Goal: Task Accomplishment & Management: Complete application form

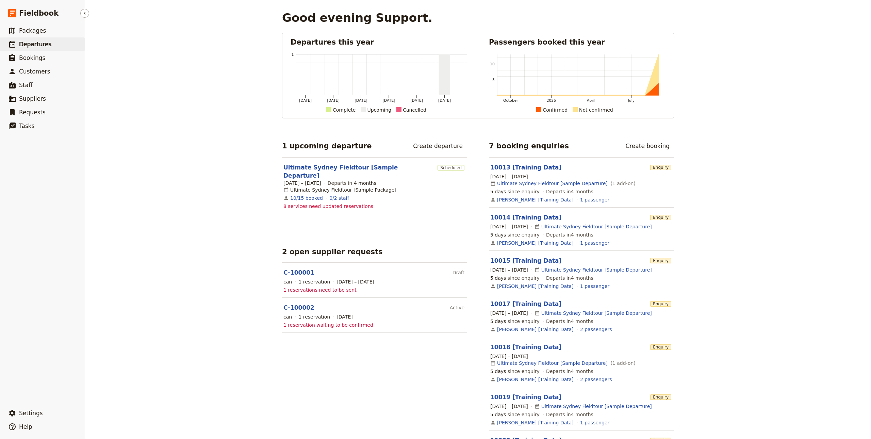
click at [54, 43] on link "​ Departures" at bounding box center [42, 44] width 85 height 14
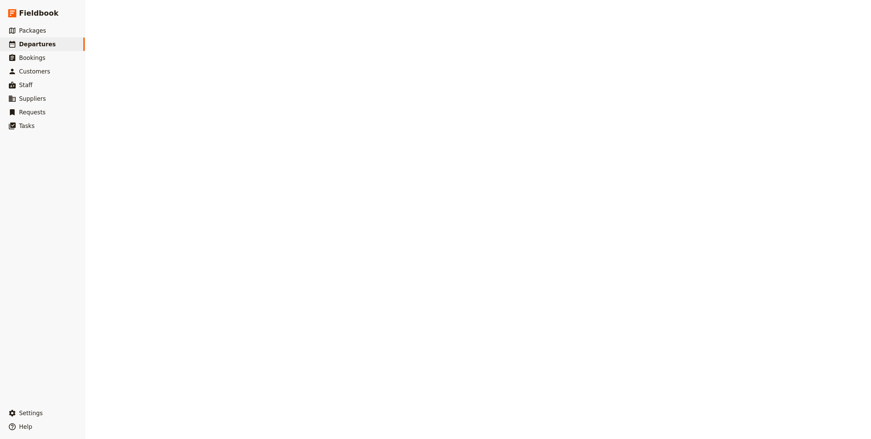
select select "CREATED_AT"
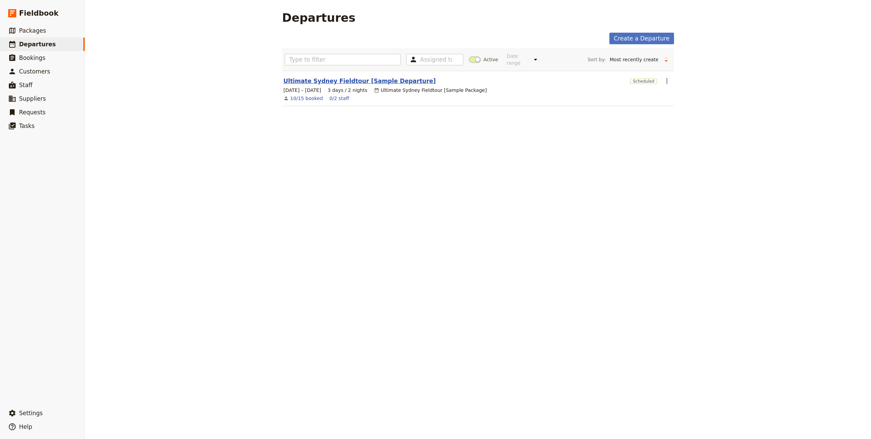
click at [342, 78] on link "Ultimate Sydney Fieldtour [Sample Departure]" at bounding box center [359, 81] width 152 height 8
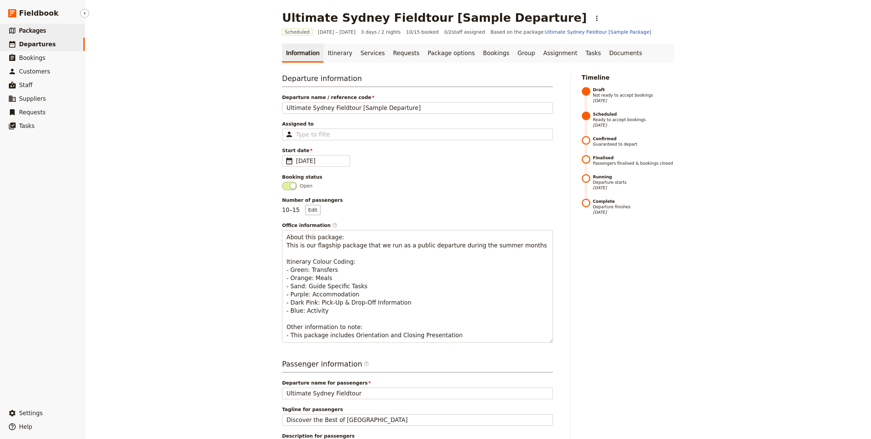
click at [47, 37] on ul "​ Packages ​ Departures ​ Bookings ​ Customers ​ Staff ​ Suppliers ​ Requests ​…" at bounding box center [42, 214] width 85 height 380
click at [52, 35] on link "​ Packages" at bounding box center [42, 31] width 85 height 14
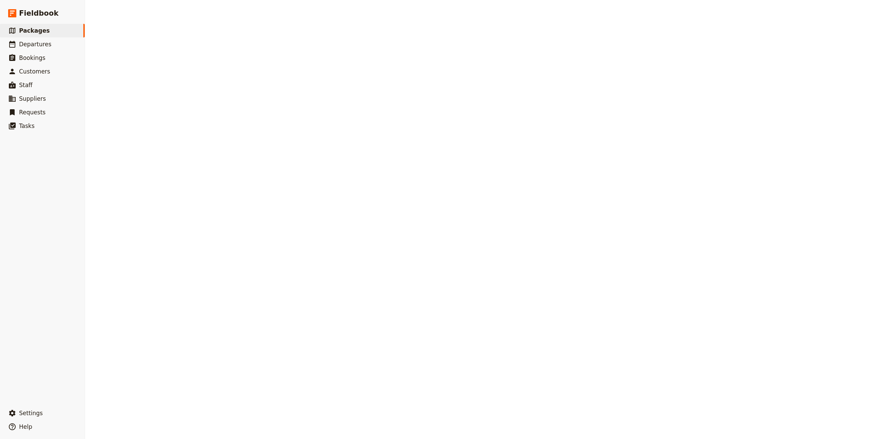
select select "UPDATED_AT"
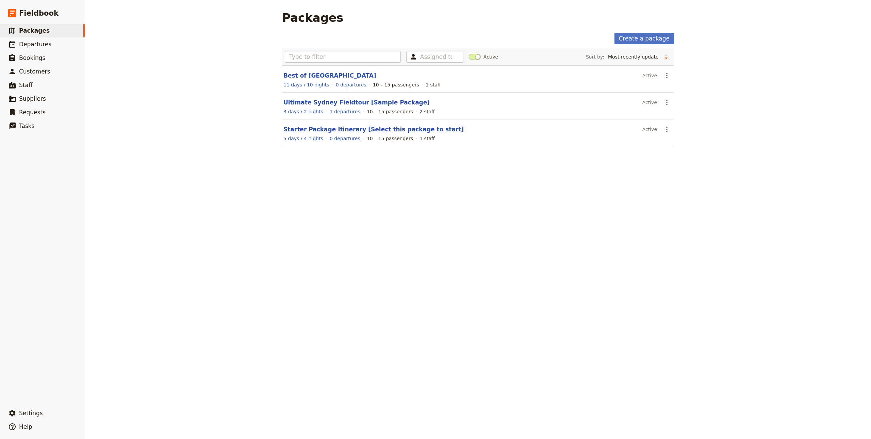
click at [327, 105] on link "Ultimate Sydney Fieldtour [Sample Package]" at bounding box center [356, 102] width 146 height 7
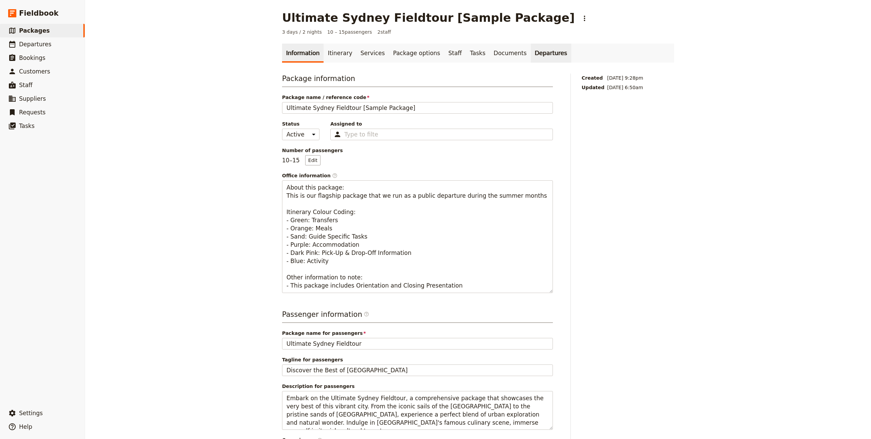
click at [531, 52] on link "Departures" at bounding box center [551, 53] width 40 height 19
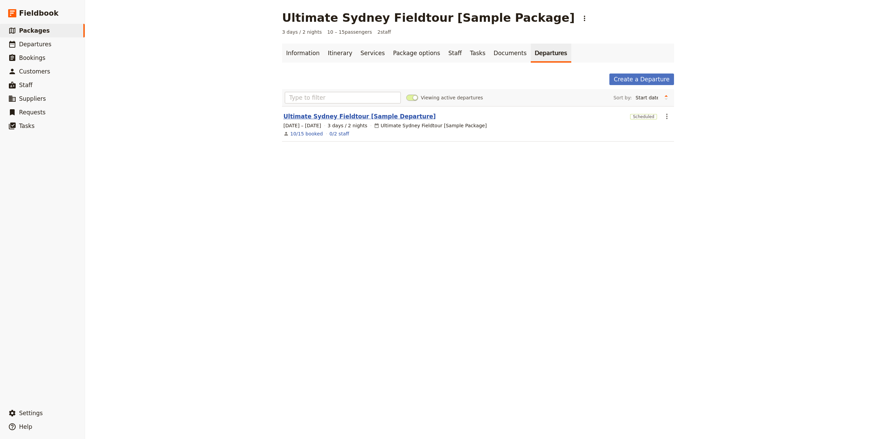
click at [342, 117] on link "Ultimate Sydney Fieldtour [Sample Departure]" at bounding box center [359, 116] width 152 height 8
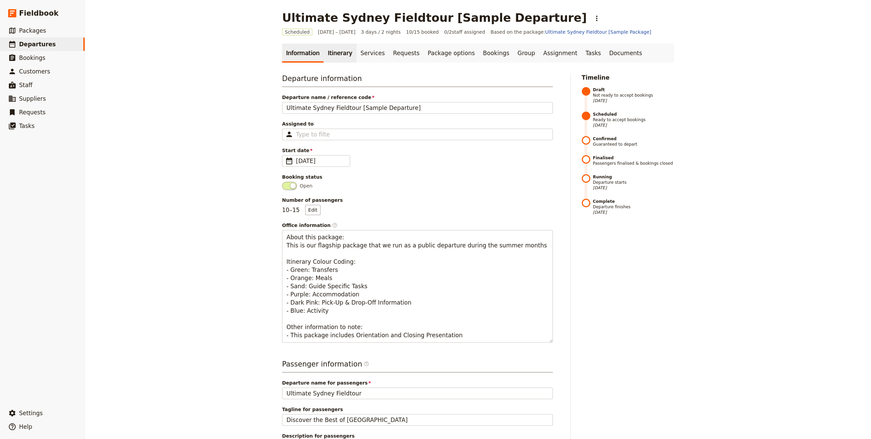
click at [337, 52] on link "Itinerary" at bounding box center [339, 53] width 33 height 19
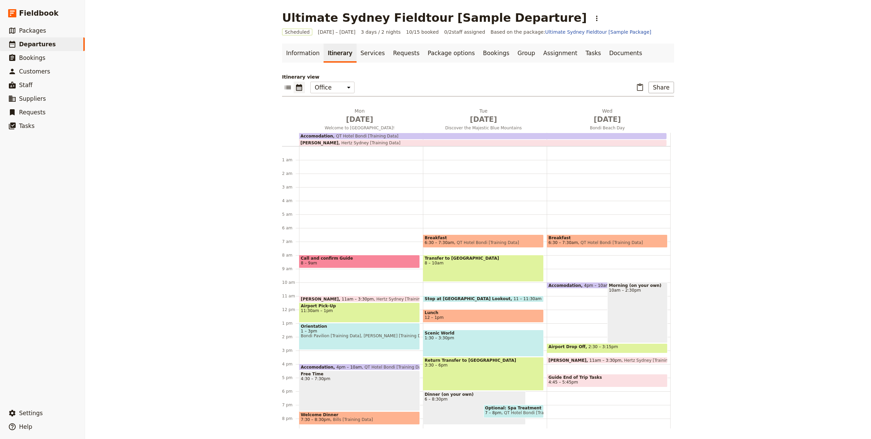
scroll to position [44, 0]
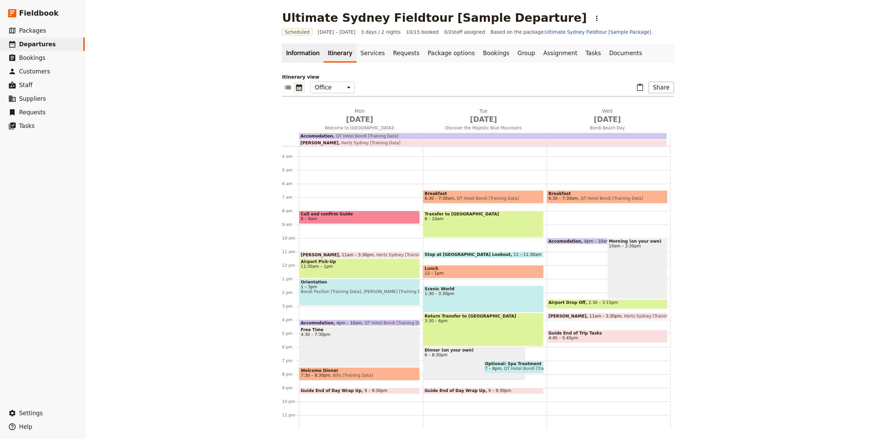
click at [304, 51] on link "Information" at bounding box center [302, 53] width 41 height 19
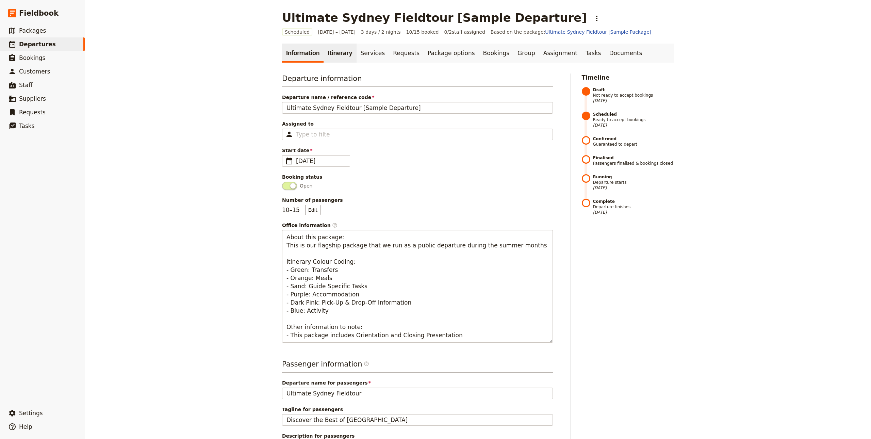
click at [331, 51] on link "Itinerary" at bounding box center [339, 53] width 33 height 19
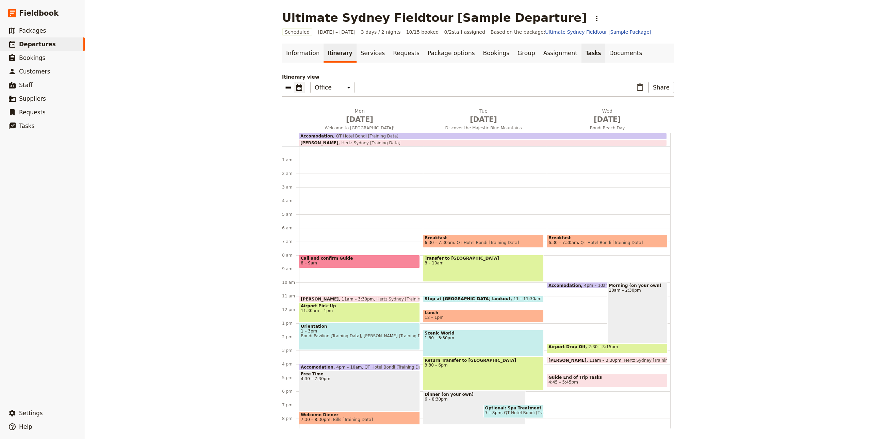
scroll to position [44, 0]
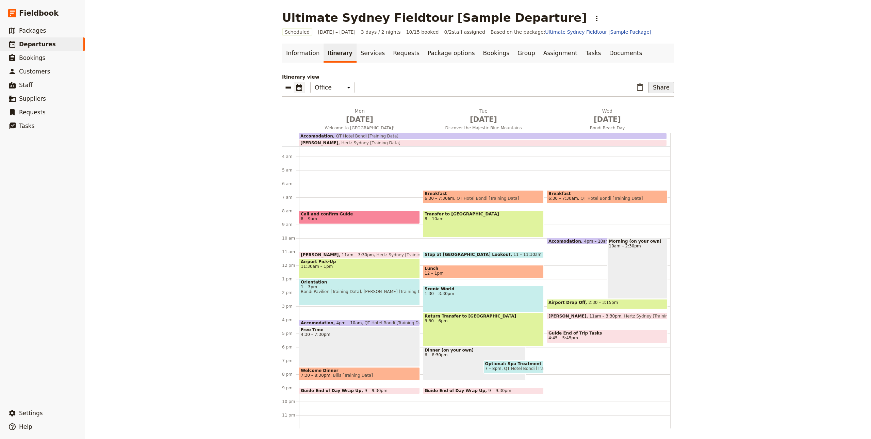
click at [670, 87] on button "Share" at bounding box center [661, 88] width 26 height 12
click at [478, 74] on p "Itinerary view" at bounding box center [478, 76] width 392 height 7
click at [36, 42] on span "Departures" at bounding box center [37, 44] width 37 height 7
select select "CREATED_AT"
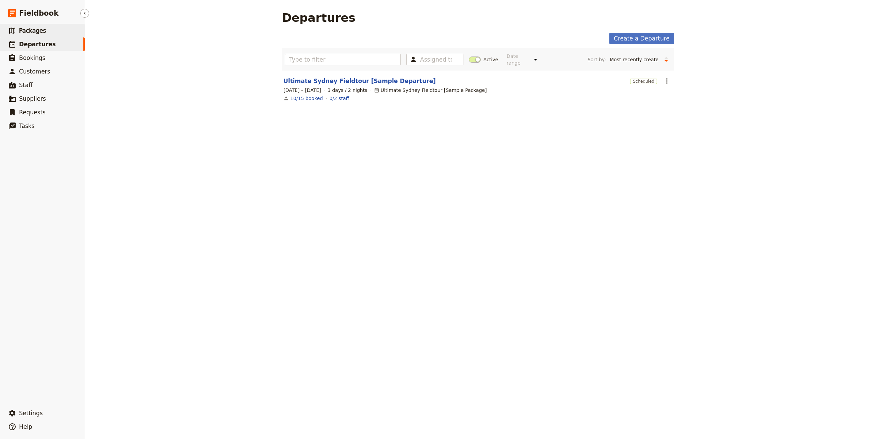
click at [46, 28] on link "​ Packages" at bounding box center [42, 31] width 85 height 14
select select "UPDATED_AT"
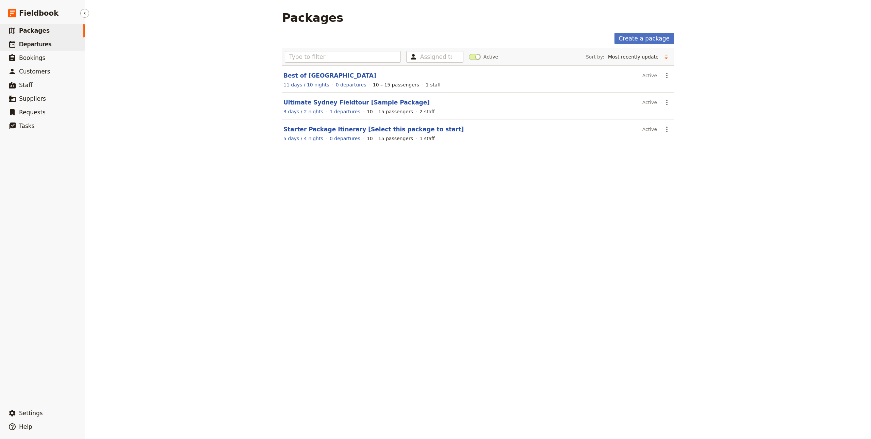
click at [41, 39] on link "​ Departures" at bounding box center [42, 44] width 85 height 14
select select "CREATED_AT"
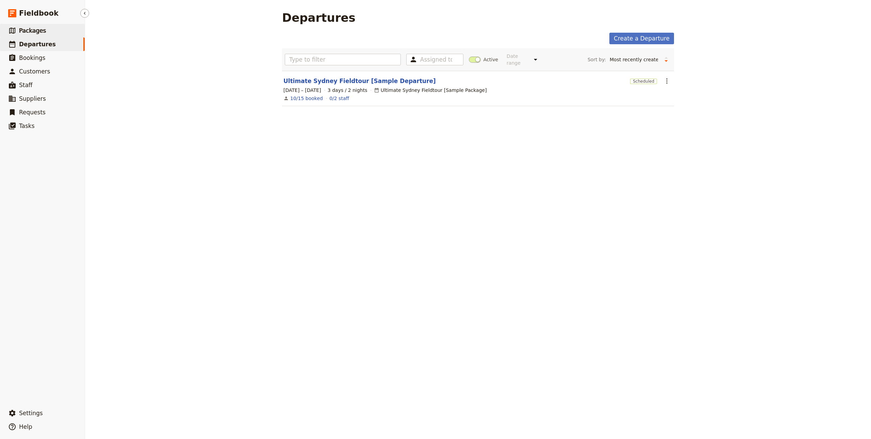
click at [37, 31] on span "Packages" at bounding box center [32, 30] width 27 height 7
select select "UPDATED_AT"
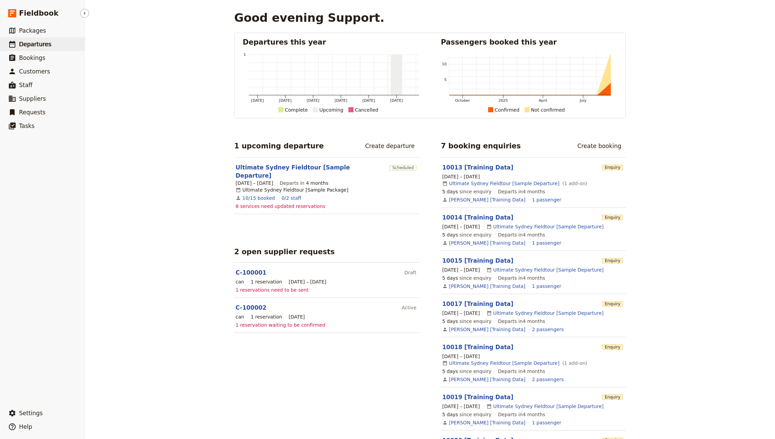
click at [60, 42] on link "​ Departures" at bounding box center [42, 44] width 85 height 14
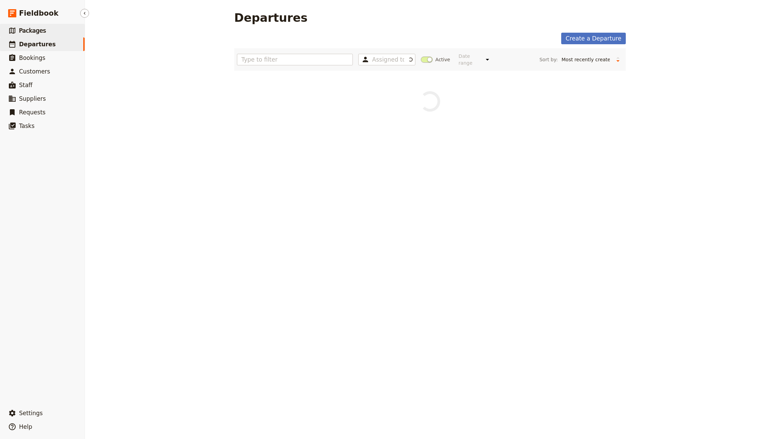
click at [58, 30] on link "​ Packages" at bounding box center [42, 31] width 85 height 14
select select "UPDATED_AT"
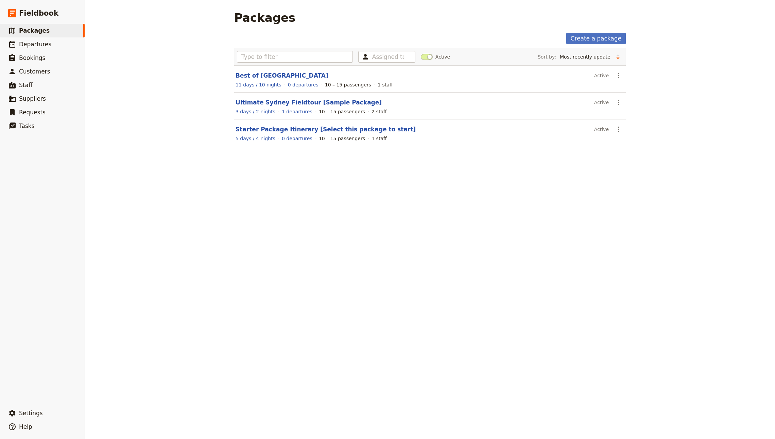
click at [334, 104] on link "Ultimate Sydney Fieldtour [Sample Package]" at bounding box center [309, 102] width 146 height 7
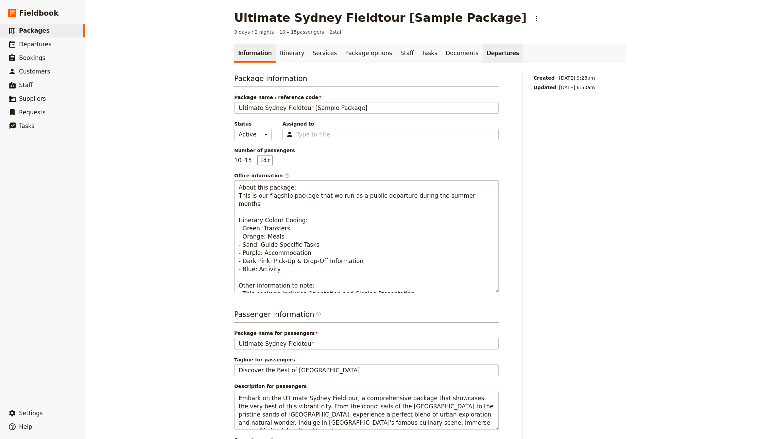
click at [489, 55] on link "Departures" at bounding box center [503, 53] width 40 height 19
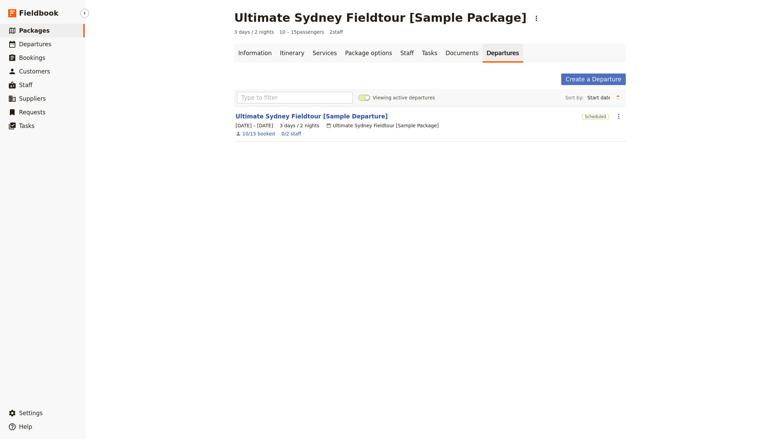
click at [51, 32] on link "​ Packages" at bounding box center [42, 31] width 85 height 14
select select "UPDATED_AT"
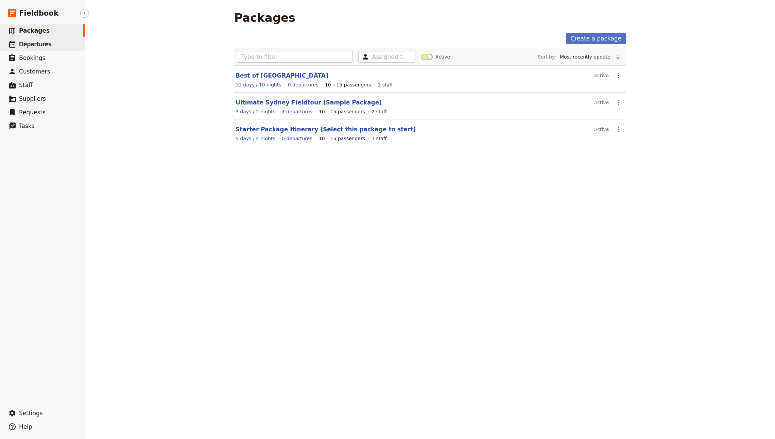
click at [49, 44] on link "​ Departures" at bounding box center [42, 44] width 85 height 14
select select "CREATED_AT"
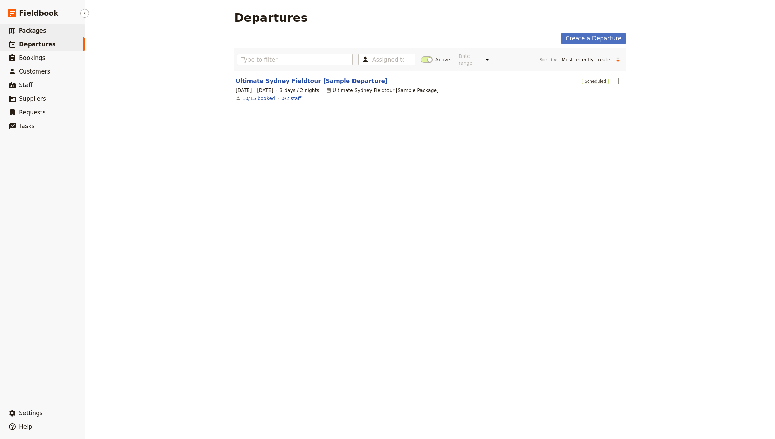
click at [49, 29] on link "​ Packages" at bounding box center [42, 31] width 85 height 14
select select "UPDATED_AT"
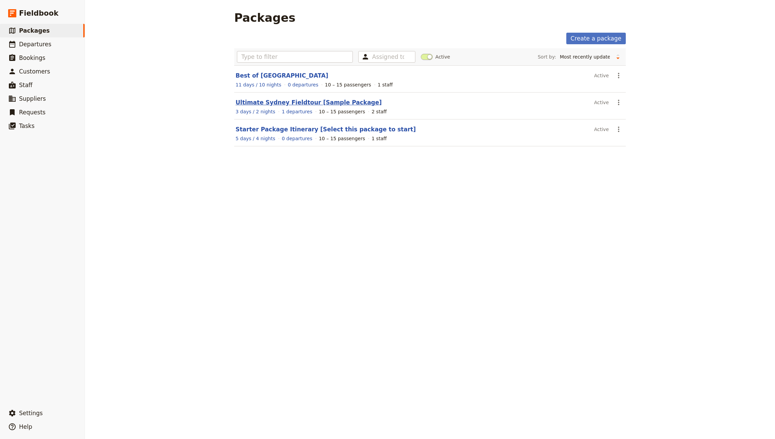
click at [322, 99] on link "Ultimate Sydney Fieldtour [Sample Package]" at bounding box center [309, 102] width 146 height 7
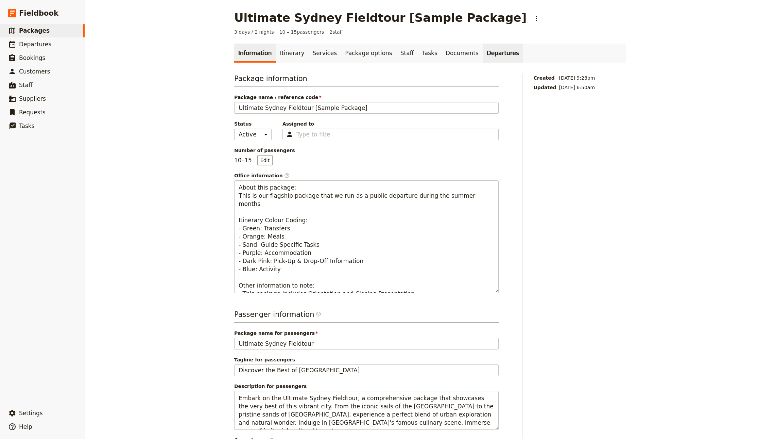
click at [483, 54] on link "Departures" at bounding box center [503, 53] width 40 height 19
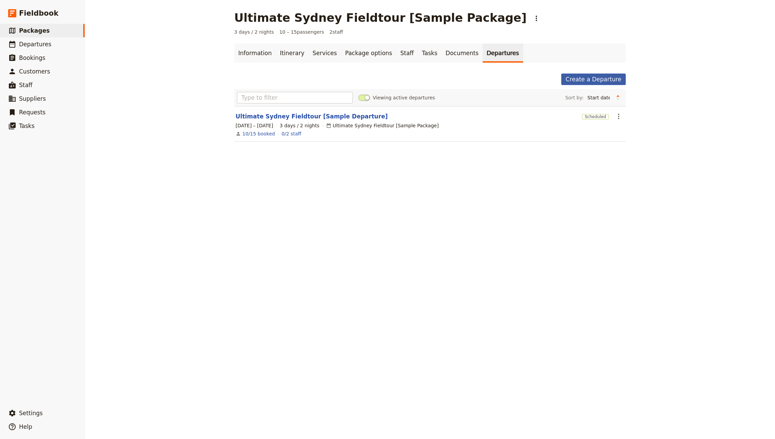
click at [610, 81] on link "Create a Departure" at bounding box center [593, 79] width 65 height 12
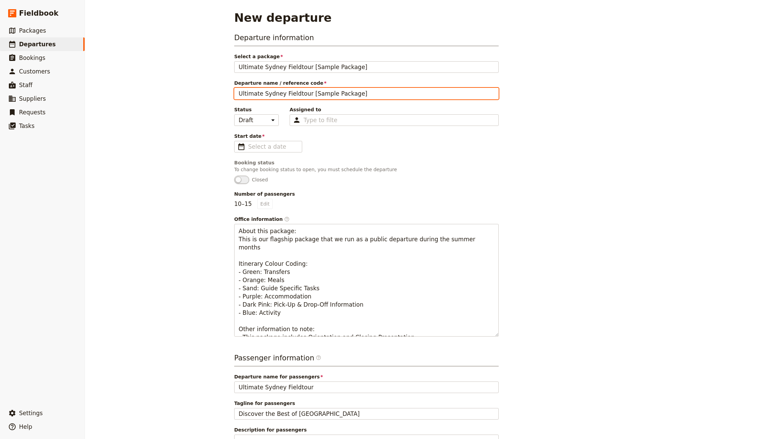
click at [301, 94] on input "Ultimate Sydney Fieldtour [Sample Package]" at bounding box center [366, 94] width 265 height 12
type input "Jeff's Sydney Trip"
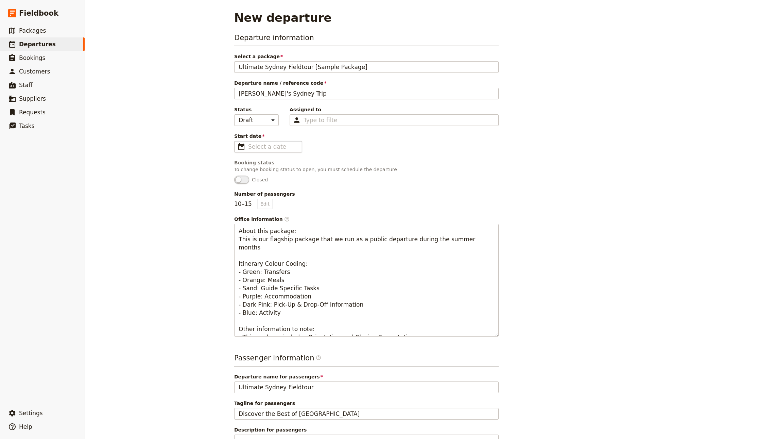
click at [285, 141] on fieldset "​" at bounding box center [268, 147] width 68 height 12
click at [285, 142] on input "Start date ​" at bounding box center [273, 146] width 50 height 8
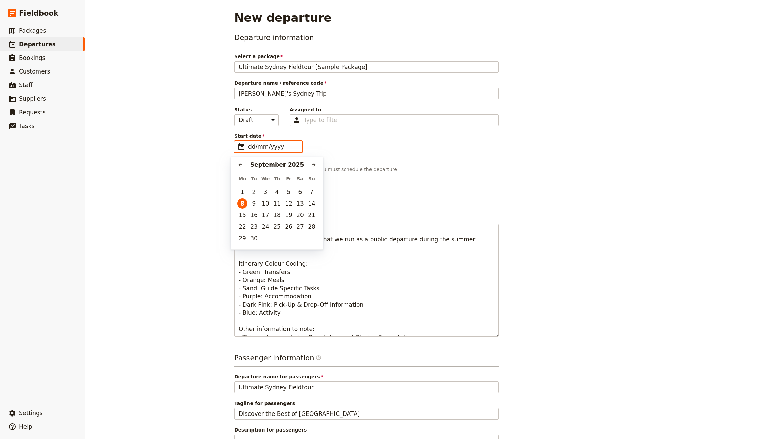
click at [307, 162] on div "September 2025" at bounding box center [277, 165] width 63 height 8
click at [314, 164] on icon "Next month" at bounding box center [314, 165] width 4 height 4
click at [240, 215] on button "13" at bounding box center [242, 215] width 10 height 10
type input "13/10/2025"
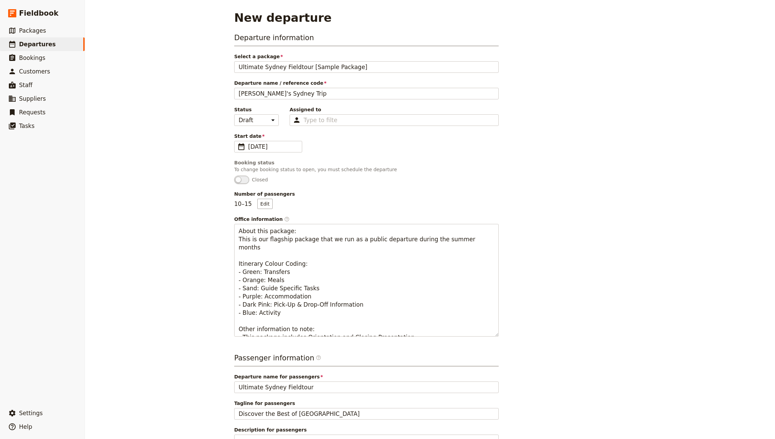
click at [520, 159] on div "Departure information Select a package Ultimate Sydney Fieldtour [Sample Packag…" at bounding box center [430, 268] width 392 height 470
click at [254, 206] on p "10 – 15 Edit" at bounding box center [253, 204] width 38 height 10
click at [257, 206] on button "Edit" at bounding box center [264, 204] width 15 height 10
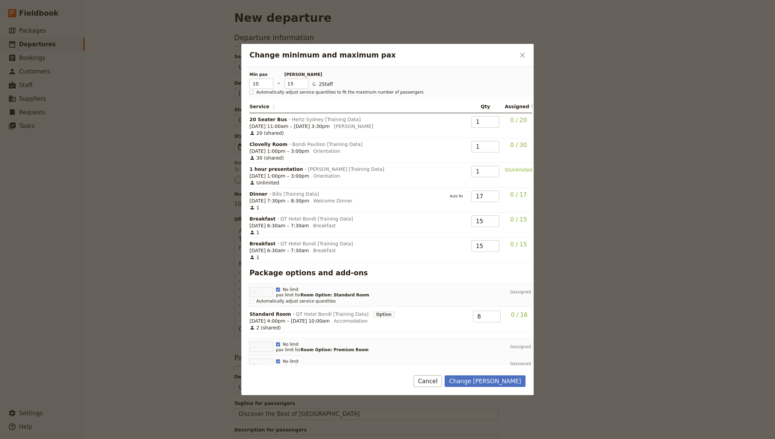
click at [283, 94] on span "Automatically adjust service quantities to fit the maximum number of passengers" at bounding box center [339, 91] width 167 height 5
click at [250, 89] on input "Automatically adjust service quantities to fit the maximum number of passengers" at bounding box center [249, 89] width 0 height 0
checkbox input "true"
type input "15"
click at [270, 85] on input "9" at bounding box center [262, 84] width 24 height 10
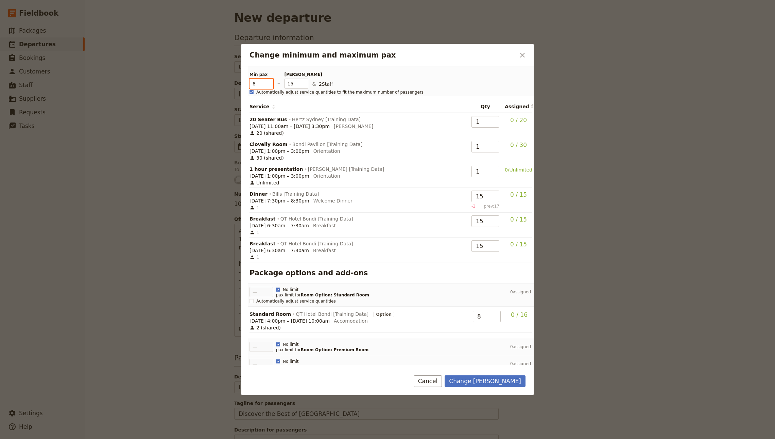
click at [270, 85] on input "8" at bounding box center [262, 84] width 24 height 10
click at [270, 85] on input "7" at bounding box center [262, 84] width 24 height 10
type input "6"
click at [270, 85] on input "6" at bounding box center [262, 84] width 24 height 10
type input "14"
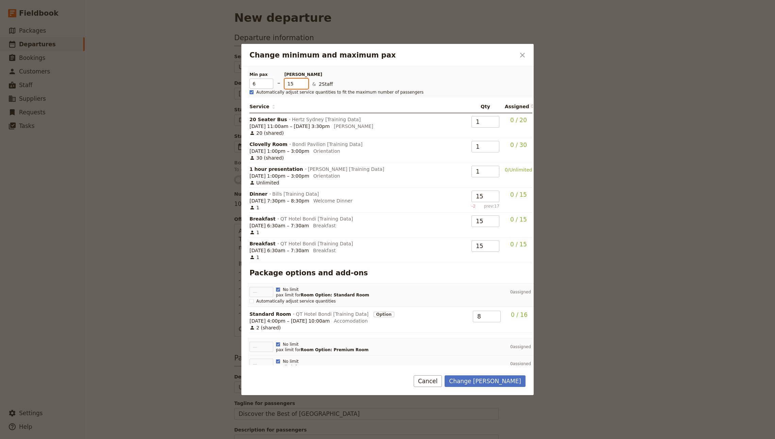
type input "14"
click at [305, 86] on input "14" at bounding box center [297, 84] width 24 height 10
type input "13"
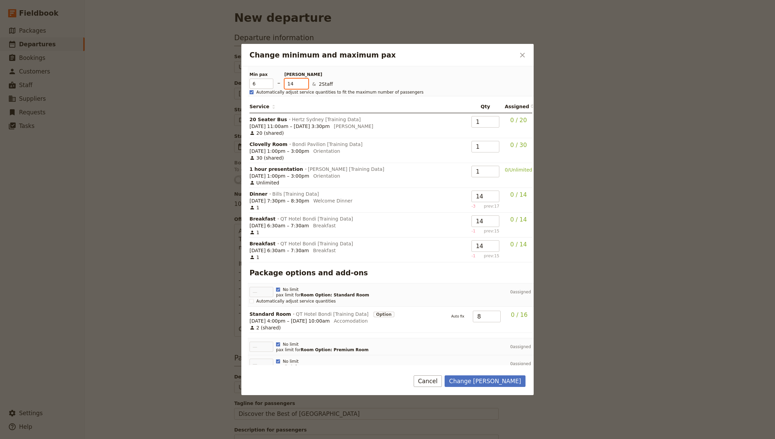
type input "13"
click at [305, 86] on input "13" at bounding box center [297, 84] width 24 height 10
type input "12"
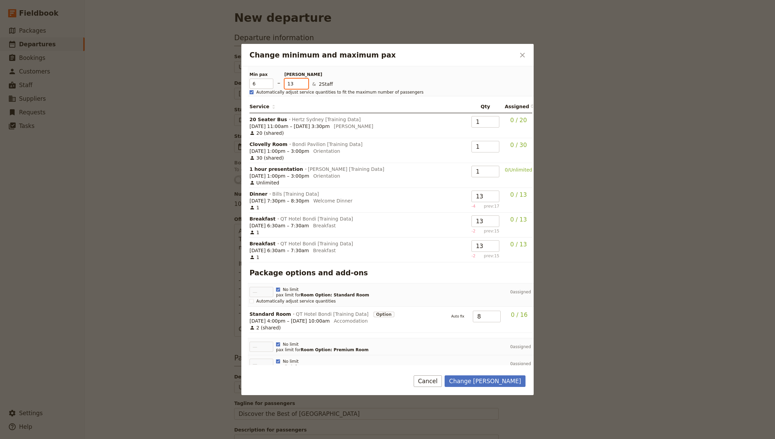
type input "12"
click at [305, 86] on input "12" at bounding box center [297, 84] width 24 height 10
type input "11"
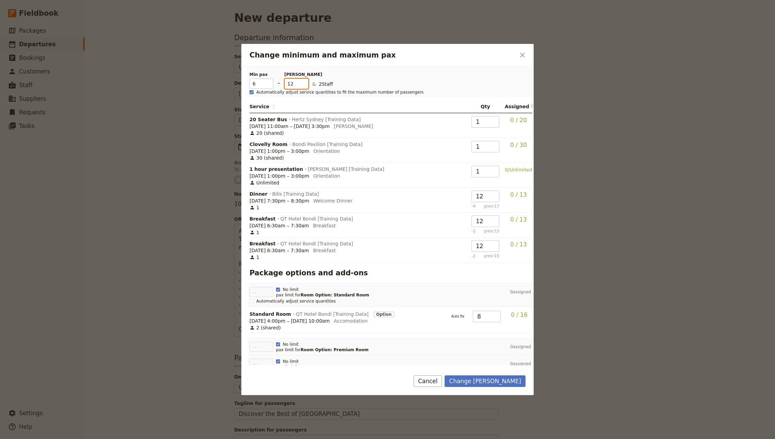
type input "11"
click at [305, 86] on input "11" at bounding box center [297, 84] width 24 height 10
type input "10"
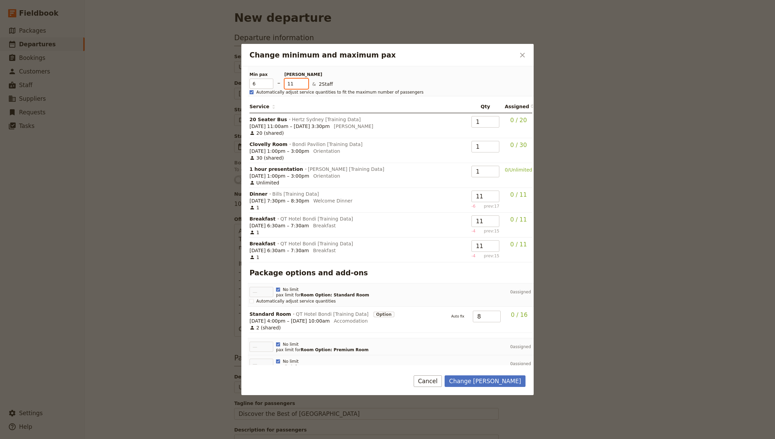
type input "10"
click at [305, 86] on input "10" at bounding box center [297, 84] width 24 height 10
type input "9"
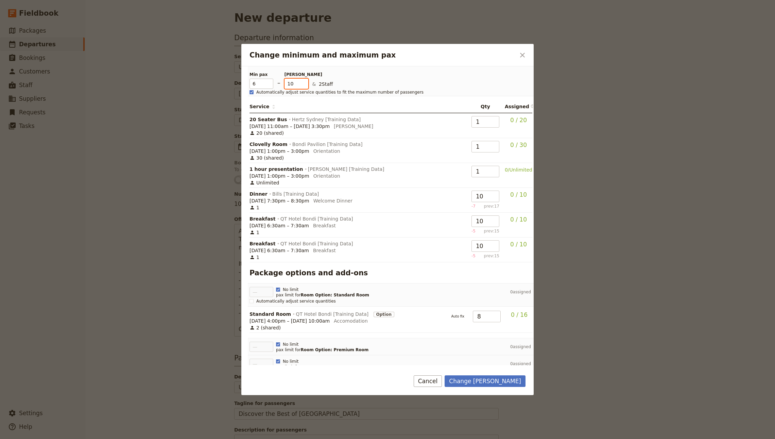
type input "9"
click at [305, 86] on input "9" at bounding box center [297, 84] width 24 height 10
type input "8"
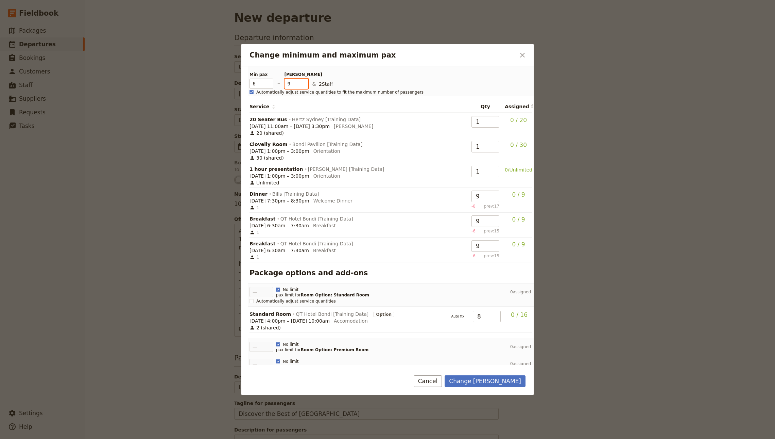
type input "8"
click at [305, 86] on input "8" at bounding box center [297, 84] width 24 height 10
type input "7"
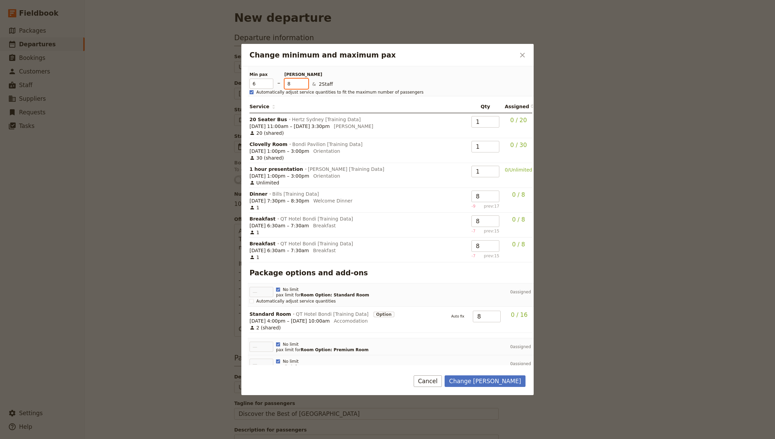
type input "7"
click at [305, 86] on input "7" at bounding box center [297, 84] width 24 height 10
type input "6"
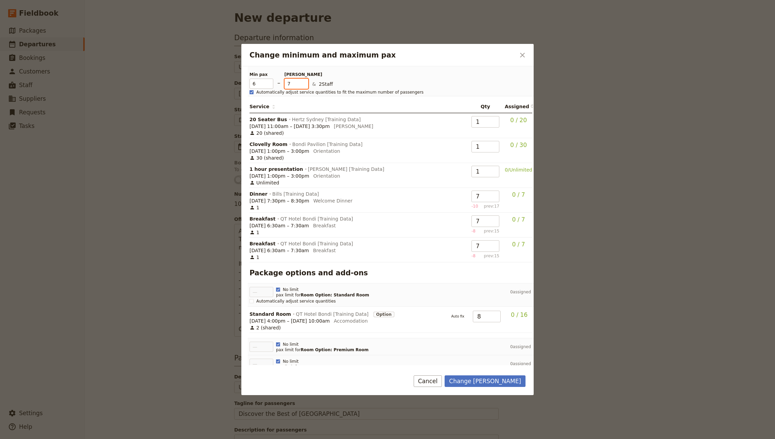
type input "6"
click at [305, 86] on input "6" at bounding box center [297, 84] width 24 height 10
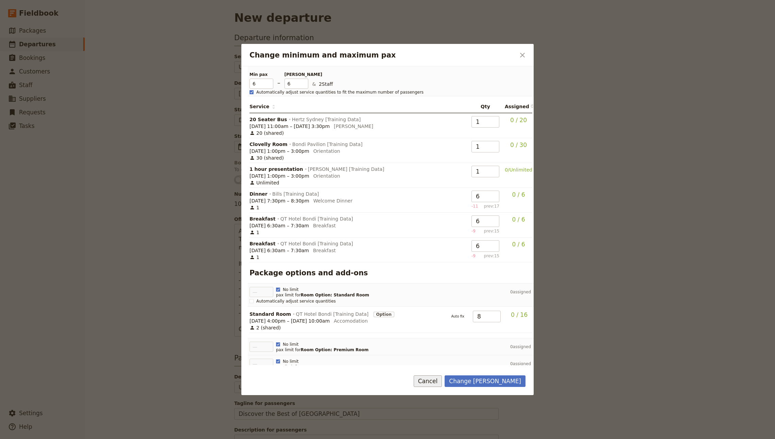
click at [442, 384] on button "Cancel" at bounding box center [428, 381] width 29 height 12
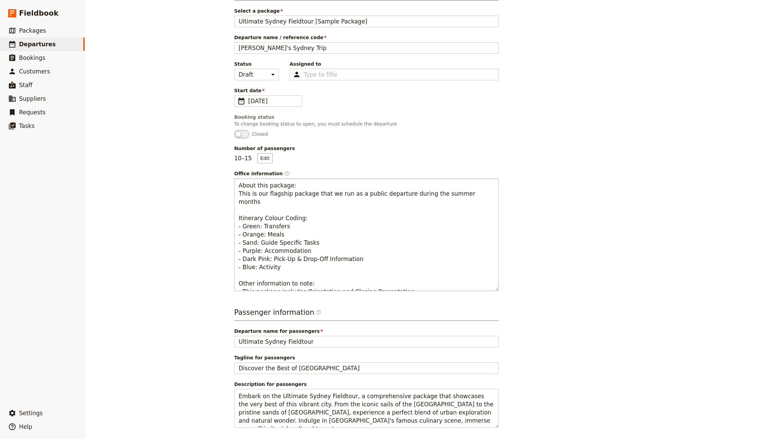
scroll to position [76, 0]
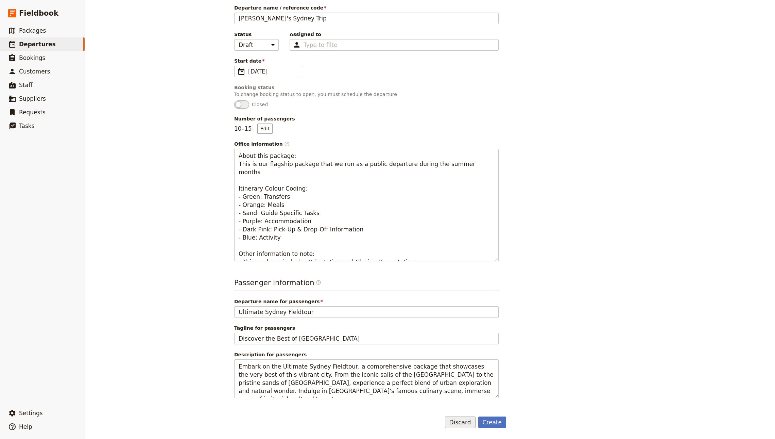
click at [452, 425] on button "Discard" at bounding box center [460, 422] width 31 height 12
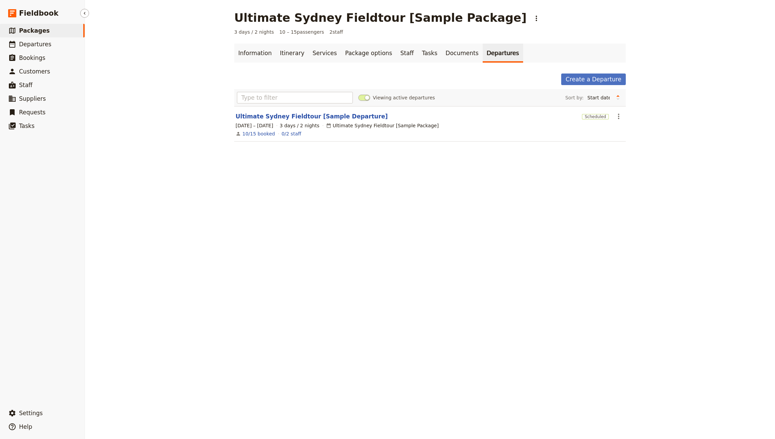
click at [56, 31] on link "​ Packages" at bounding box center [42, 31] width 85 height 14
select select "UPDATED_AT"
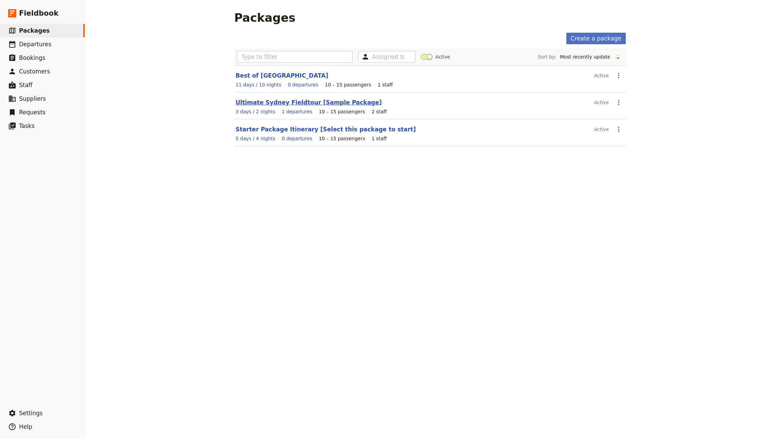
click at [291, 103] on link "Ultimate Sydney Fieldtour [Sample Package]" at bounding box center [309, 102] width 146 height 7
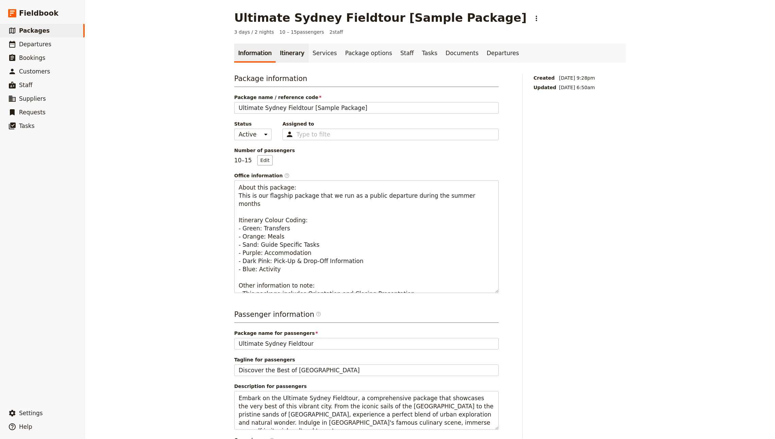
click at [276, 49] on link "Itinerary" at bounding box center [292, 53] width 33 height 19
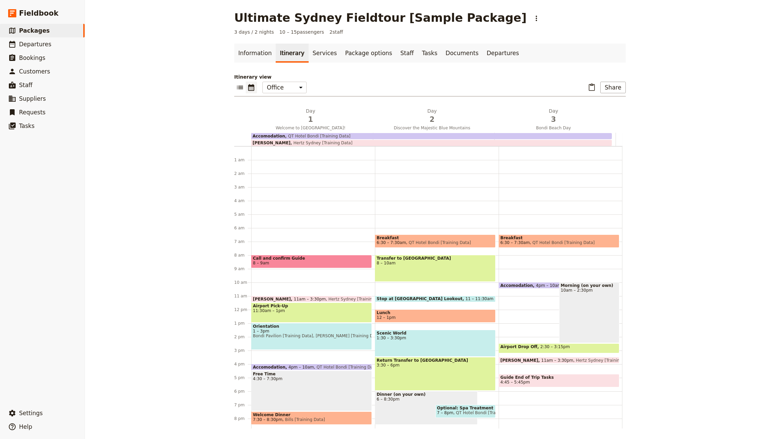
scroll to position [44, 0]
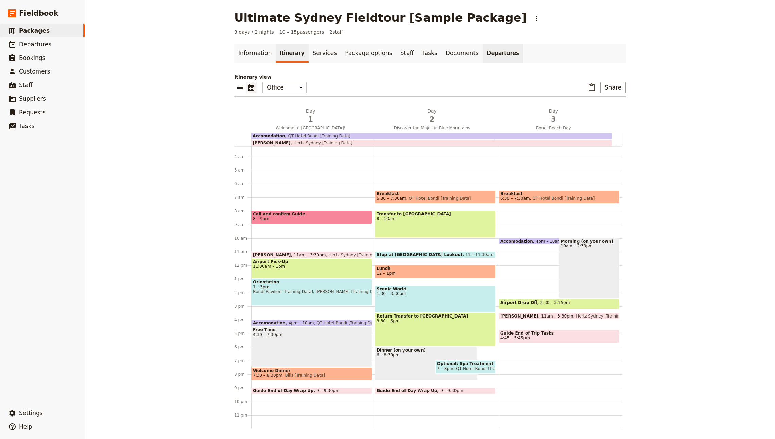
click at [483, 58] on link "Departures" at bounding box center [503, 53] width 40 height 19
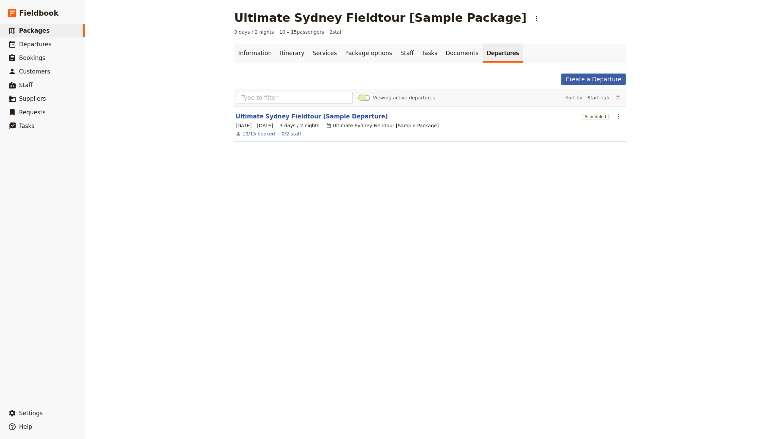
click at [602, 79] on link "Create a Departure" at bounding box center [593, 79] width 65 height 12
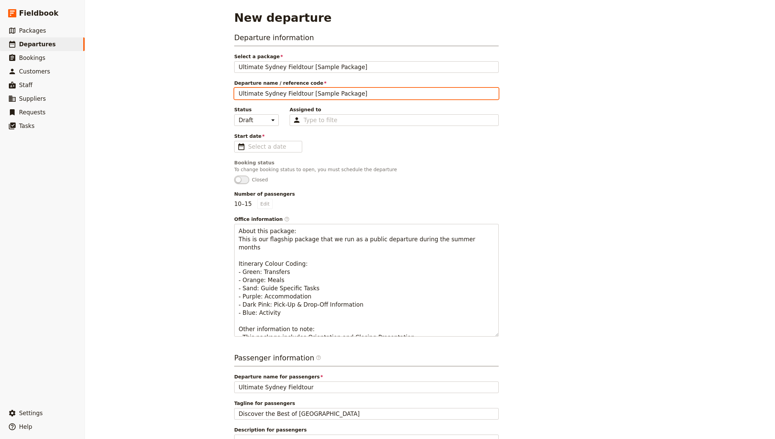
click at [305, 93] on input "Ultimate Sydney Fieldtour [Sample Package]" at bounding box center [366, 94] width 265 height 12
type input "John's Sydney Trip"
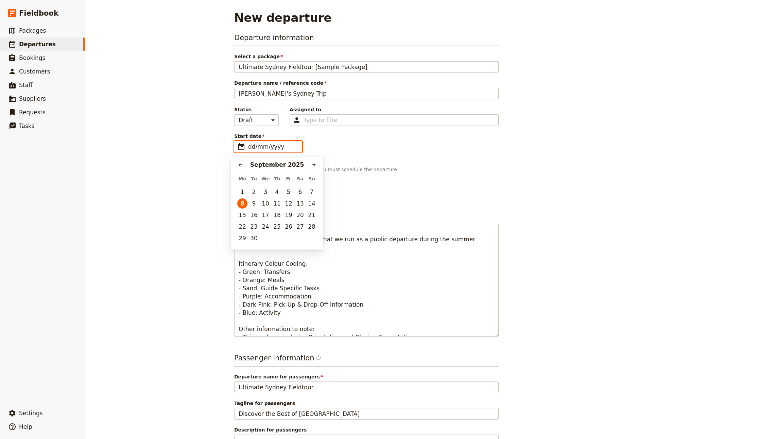
click at [268, 144] on input "dd/mm/yyyy" at bounding box center [273, 146] width 50 height 8
click at [314, 165] on icon "Next month" at bounding box center [314, 165] width 4 height 4
click at [243, 212] on button "13" at bounding box center [242, 215] width 10 height 10
type input "13/10/2025"
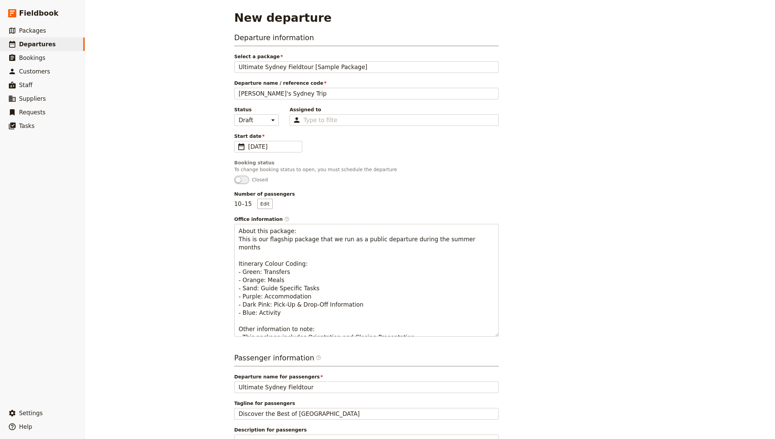
click at [609, 150] on div "Departure information Select a package Ultimate Sydney Fieldtour [Sample Packag…" at bounding box center [430, 268] width 392 height 470
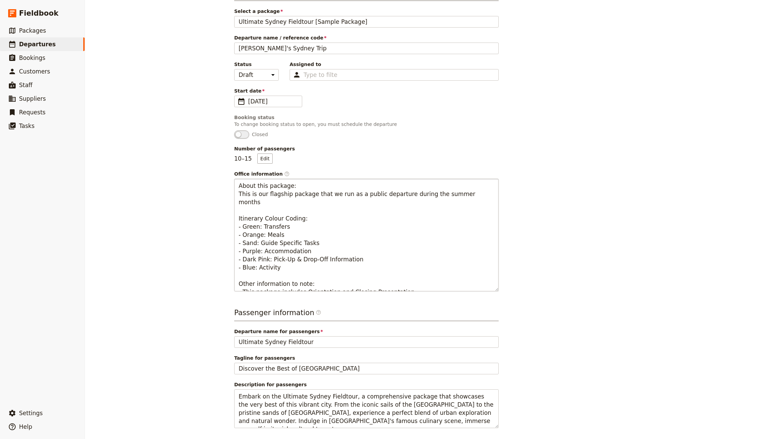
scroll to position [76, 0]
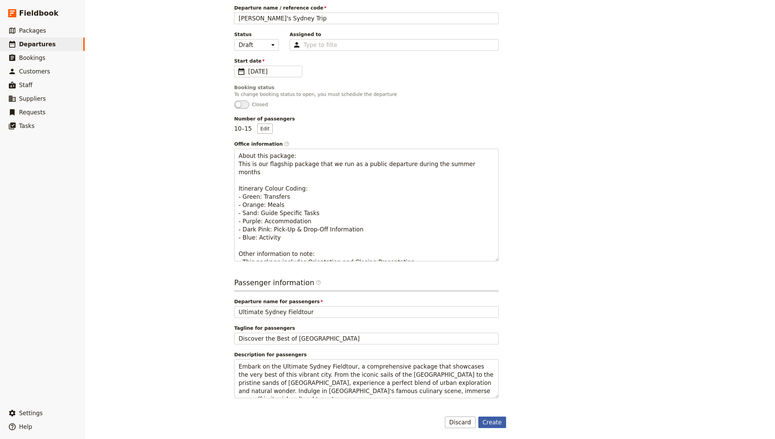
click at [490, 418] on button "Create" at bounding box center [492, 422] width 28 height 12
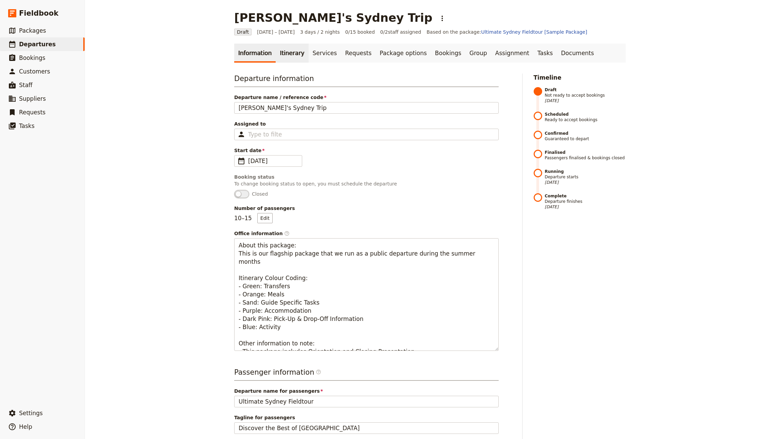
click at [276, 55] on link "Itinerary" at bounding box center [292, 53] width 33 height 19
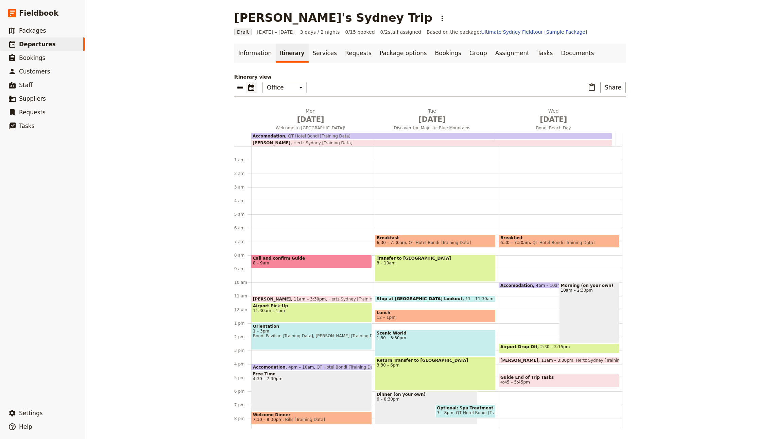
scroll to position [44, 0]
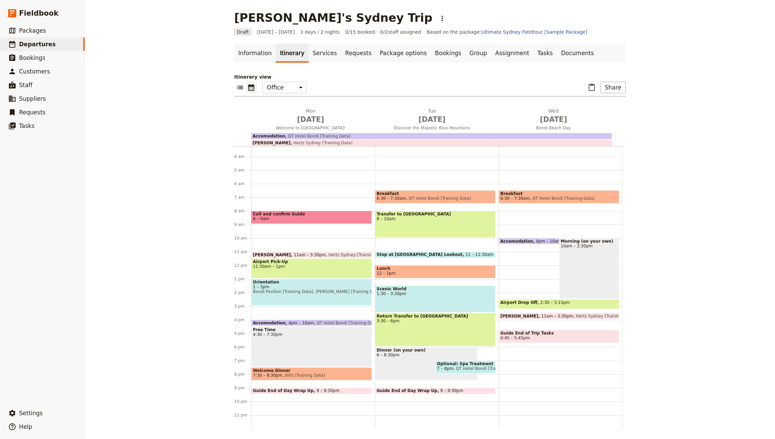
drag, startPoint x: 254, startPoint y: 32, endPoint x: 293, endPoint y: 31, distance: 39.1
click at [293, 31] on div "Draft 13 – 15 Oct 2025 3 days / 2 nights 0/15 booked 0 / 2 staff assigned Based…" at bounding box center [430, 32] width 392 height 7
drag, startPoint x: 290, startPoint y: 32, endPoint x: 254, endPoint y: 31, distance: 35.4
click at [257, 31] on span "13 – 15 Oct 2025" at bounding box center [276, 32] width 38 height 7
click at [563, 76] on p "Itinerary view" at bounding box center [430, 76] width 392 height 7
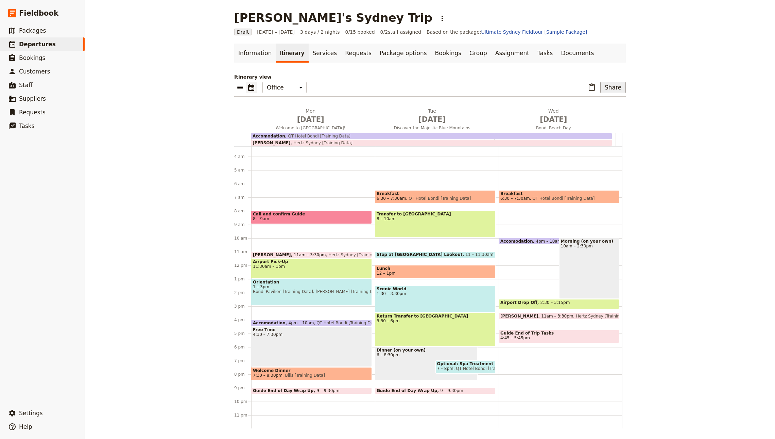
click at [616, 84] on button "Share" at bounding box center [614, 88] width 26 height 12
click at [588, 119] on span "Sales Brochure" at bounding box center [590, 121] width 36 height 7
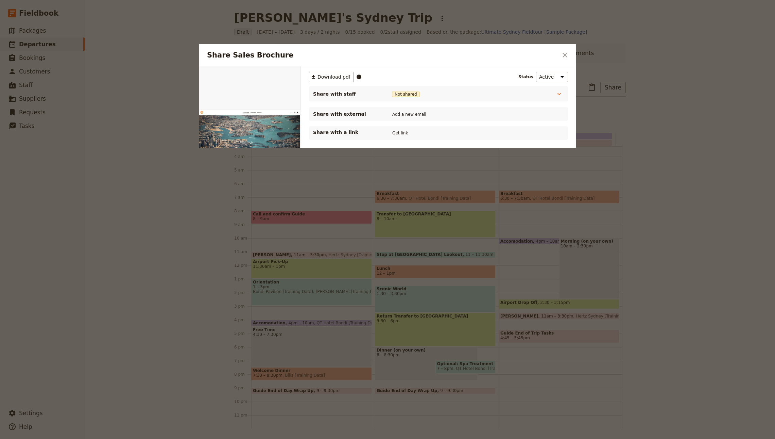
scroll to position [0, 0]
click at [292, 74] on icon "Open full preview" at bounding box center [292, 73] width 5 height 5
